Goal: Navigation & Orientation: Find specific page/section

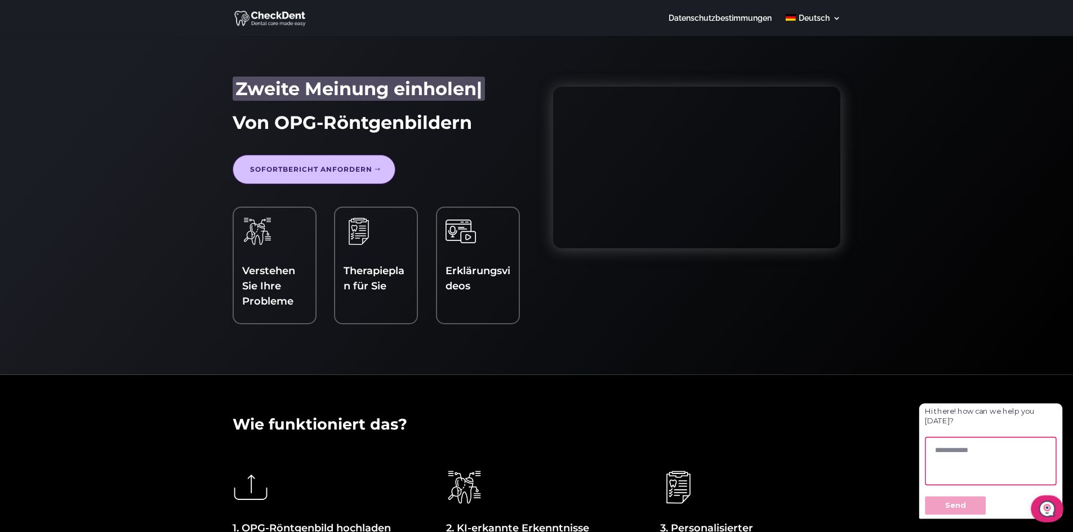
click at [313, 164] on link "Sofortbericht anfordern" at bounding box center [314, 169] width 163 height 29
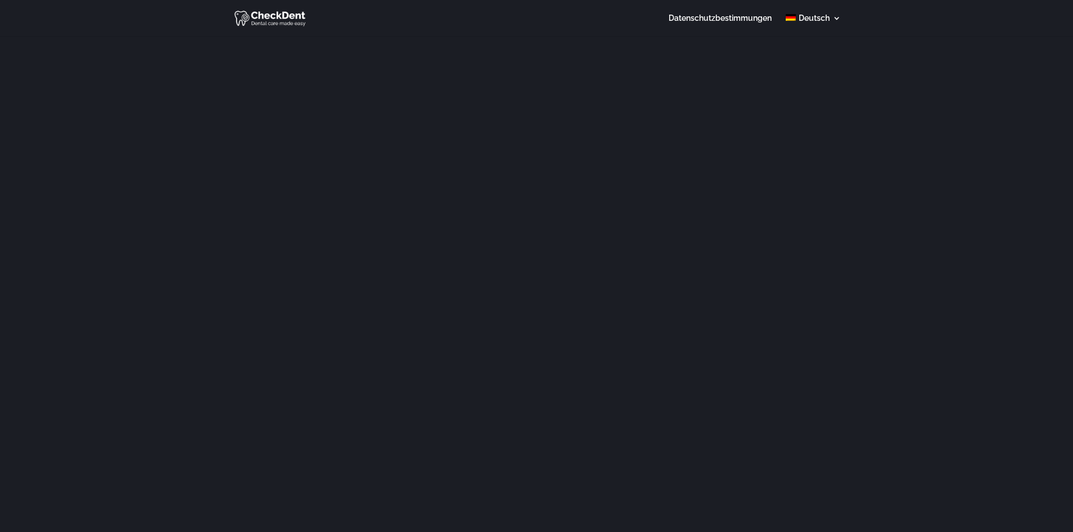
click at [268, 13] on img at bounding box center [270, 18] width 73 height 18
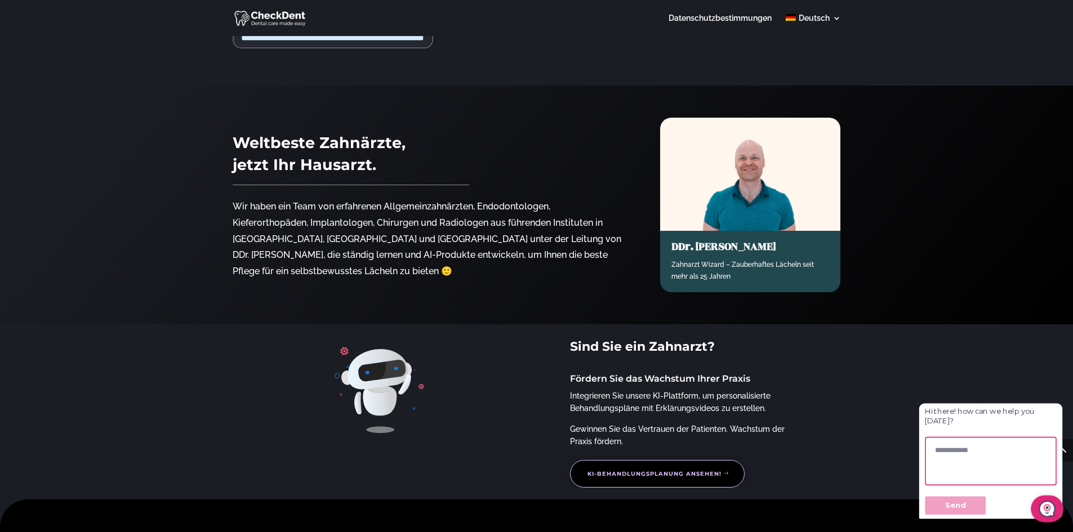
scroll to position [1295, 0]
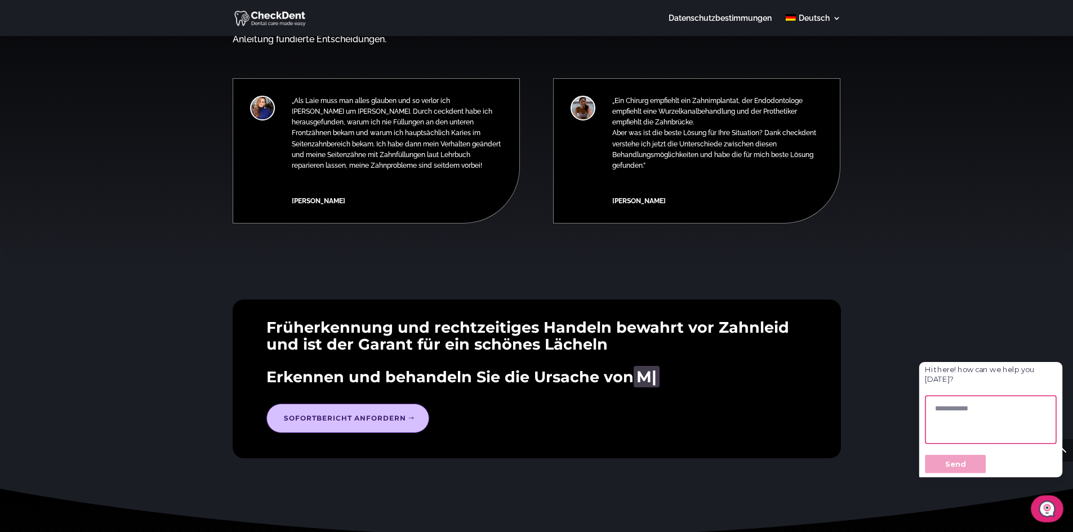
scroll to position [1408, 0]
